Goal: Find contact information: Find contact information

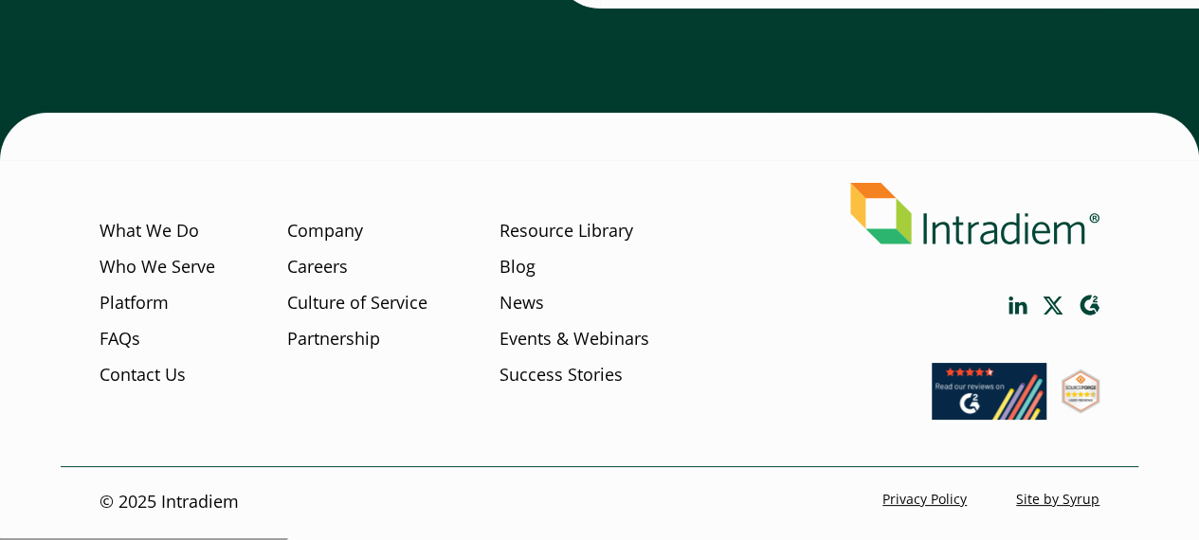
scroll to position [7132, 0]
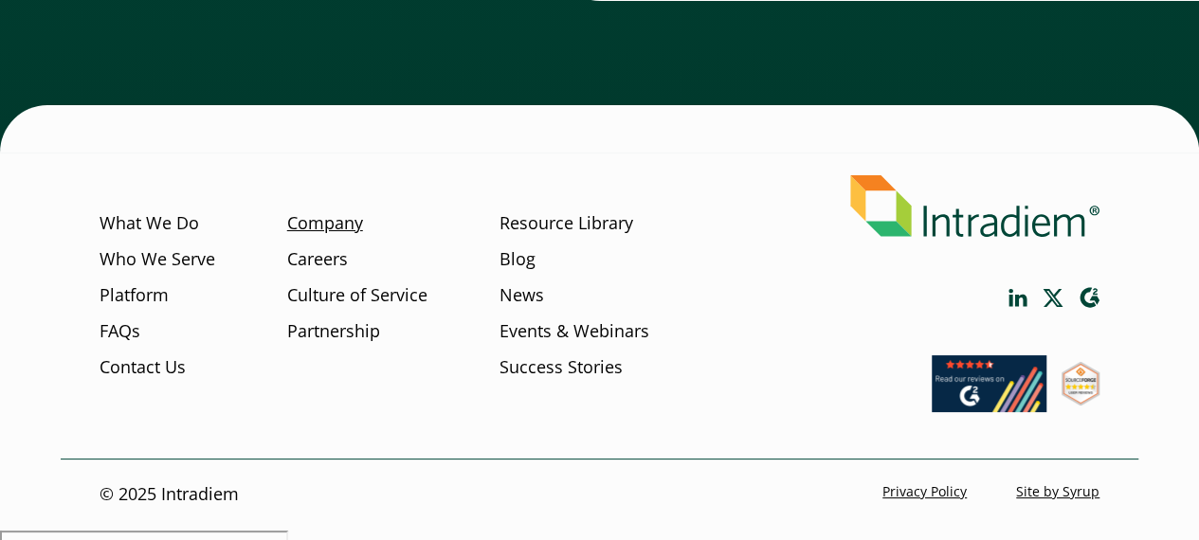
click at [339, 236] on link "Company" at bounding box center [325, 223] width 76 height 25
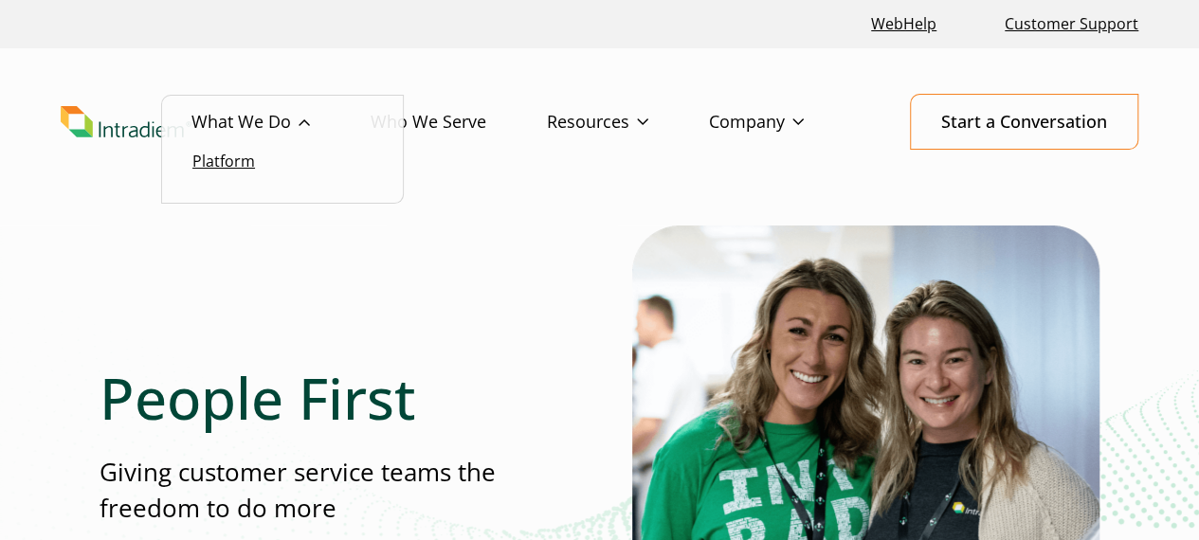
click at [239, 162] on link "Platform" at bounding box center [223, 161] width 63 height 21
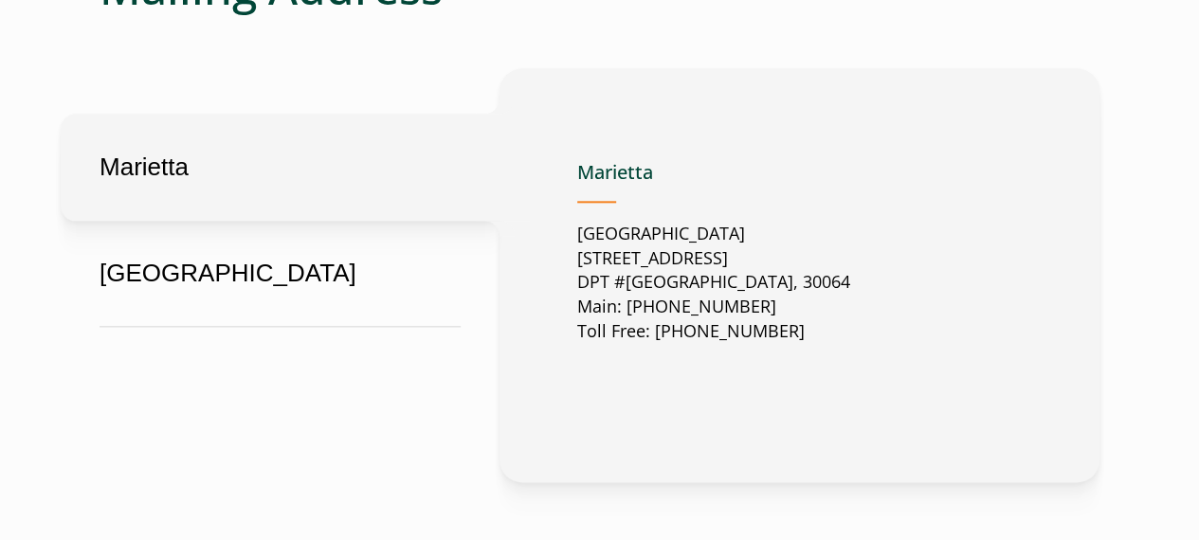
scroll to position [1030, 0]
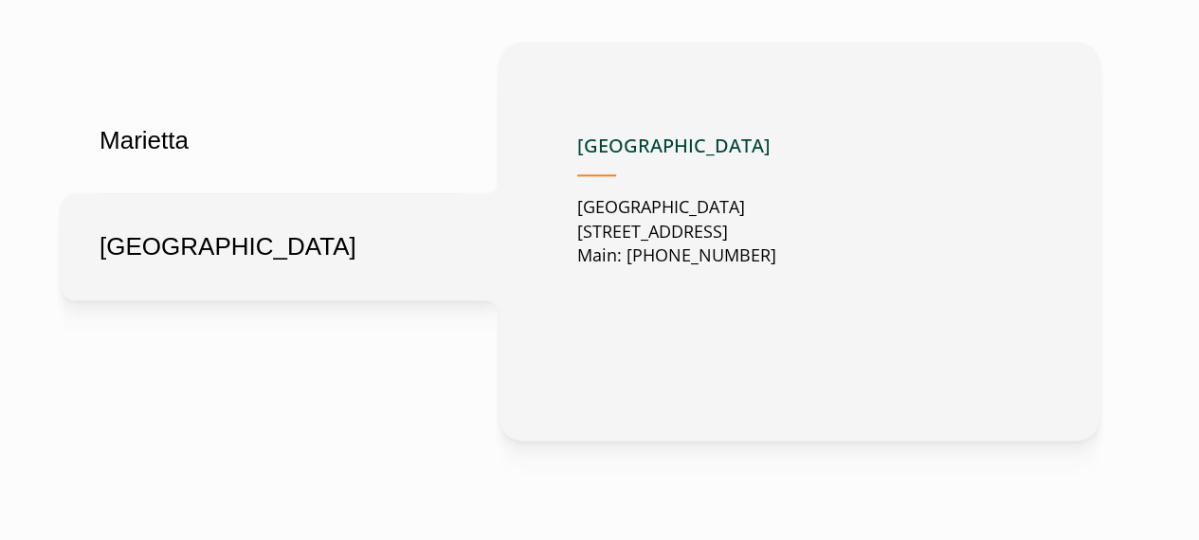
click at [260, 250] on button "London" at bounding box center [280, 246] width 439 height 107
